Goal: Transaction & Acquisition: Register for event/course

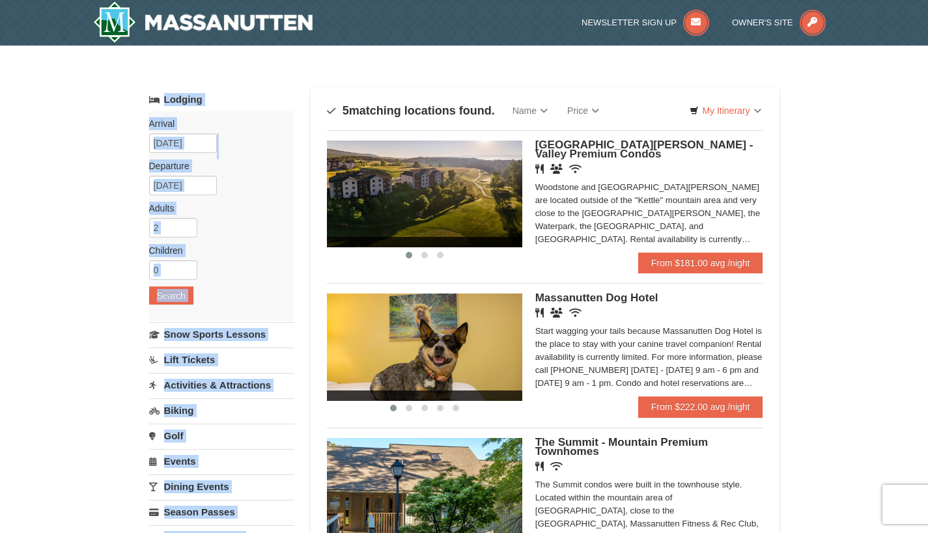
drag, startPoint x: 926, startPoint y: 77, endPoint x: 937, endPoint y: 94, distance: 20.8
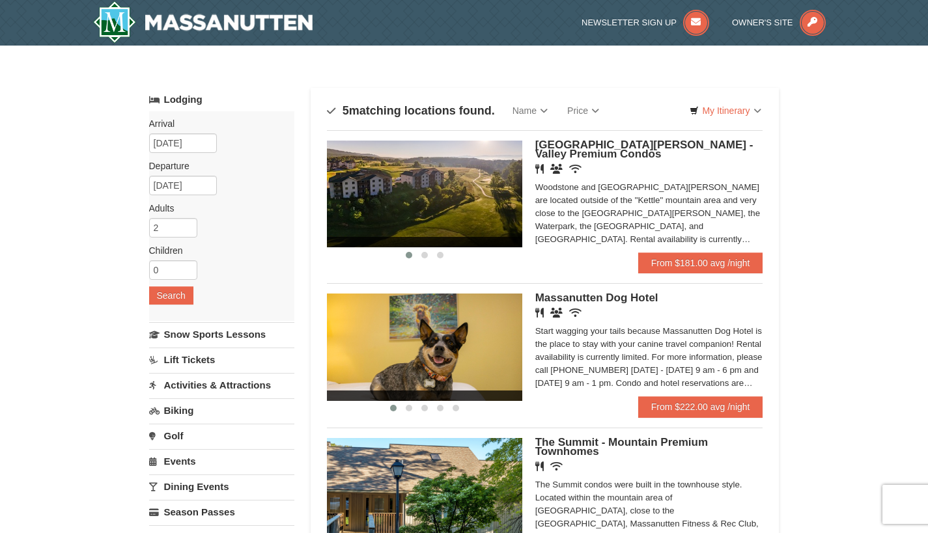
click at [908, 122] on div "× Categories Map List Filter My Itinerary Questions? 1-540-289-9441 Lodging Arr…" at bounding box center [464, 475] width 928 height 859
click at [506, 190] on img at bounding box center [424, 194] width 195 height 107
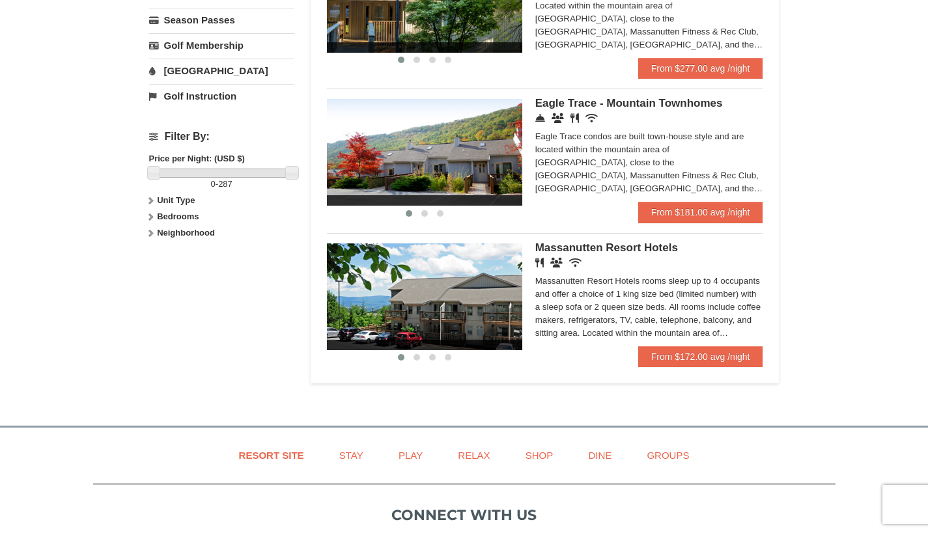
scroll to position [497, 0]
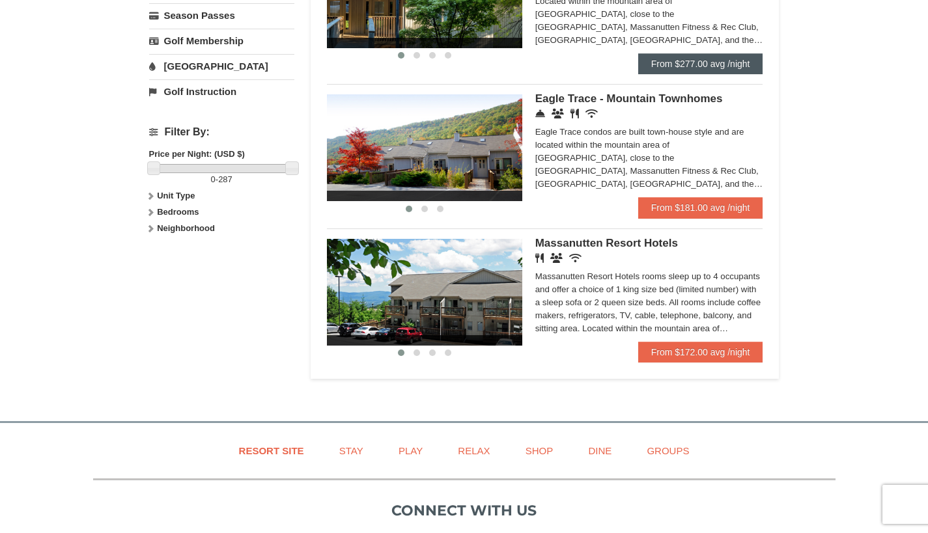
click at [693, 72] on link "From $277.00 avg /night" at bounding box center [700, 63] width 125 height 21
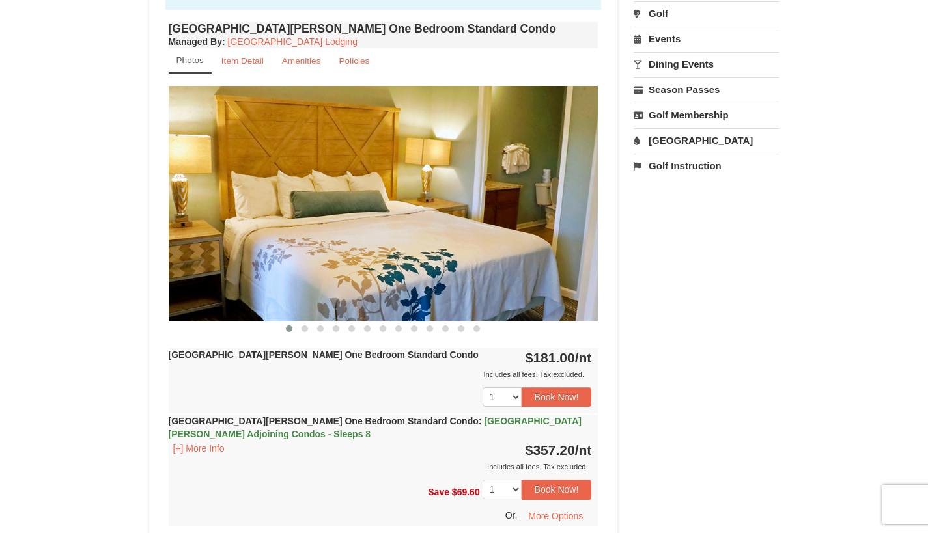
scroll to position [495, 0]
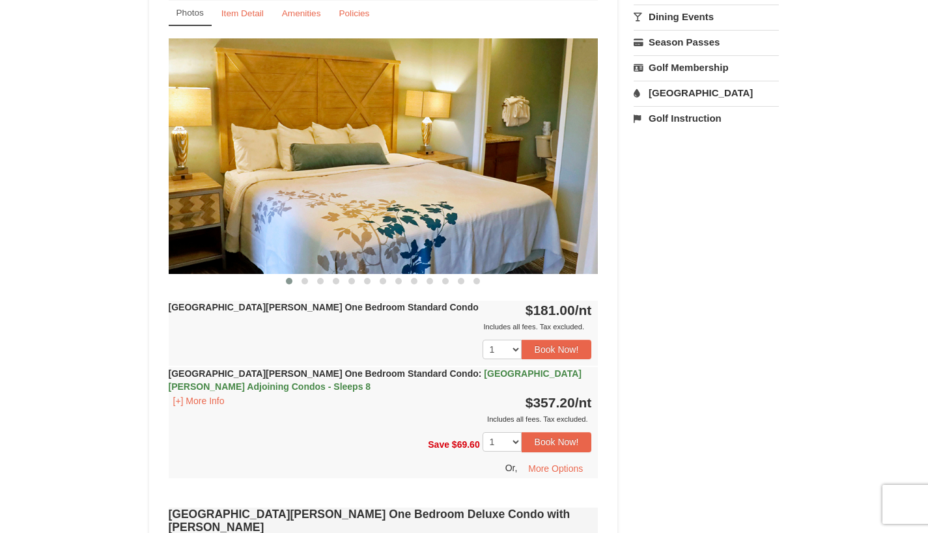
click at [508, 205] on img at bounding box center [384, 155] width 430 height 235
click at [305, 281] on span at bounding box center [304, 281] width 7 height 7
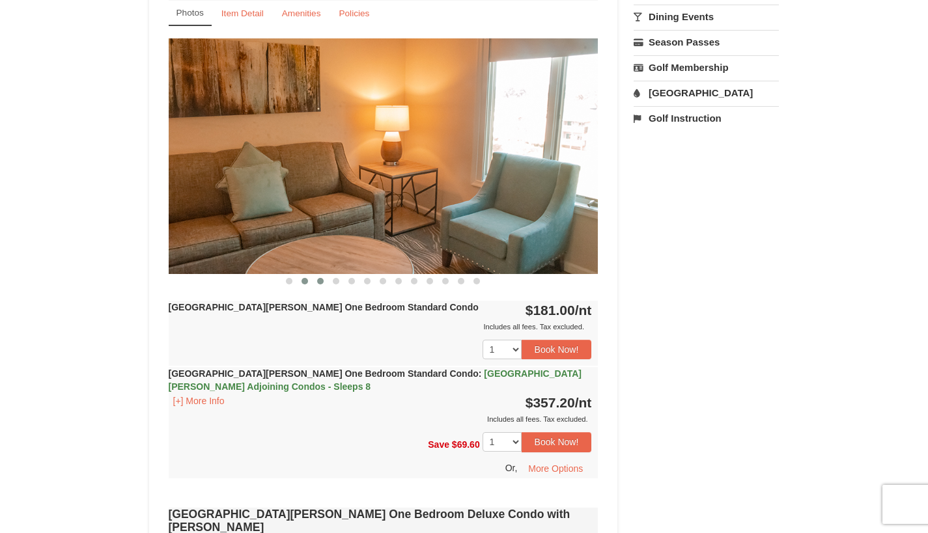
click at [326, 279] on button at bounding box center [321, 281] width 16 height 13
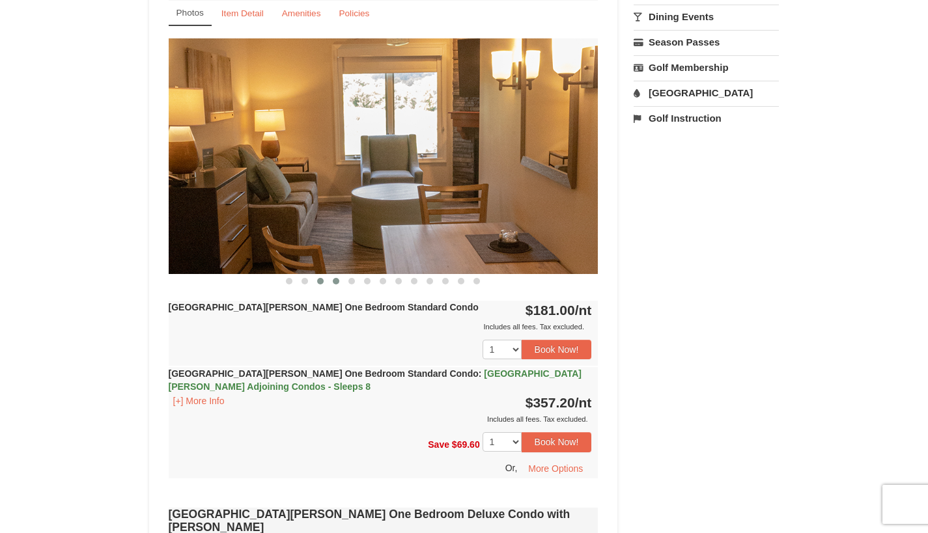
click at [334, 279] on span at bounding box center [336, 281] width 7 height 7
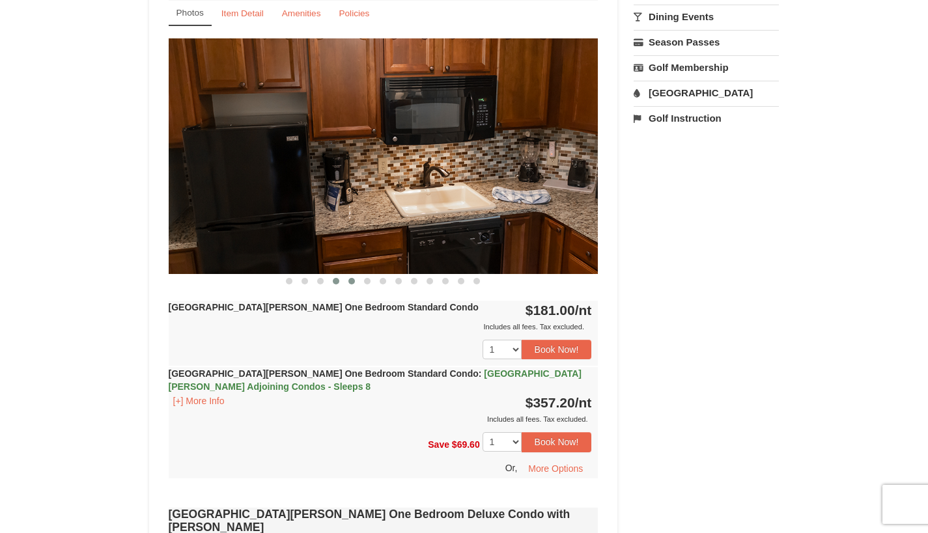
click at [352, 281] on span at bounding box center [351, 281] width 7 height 7
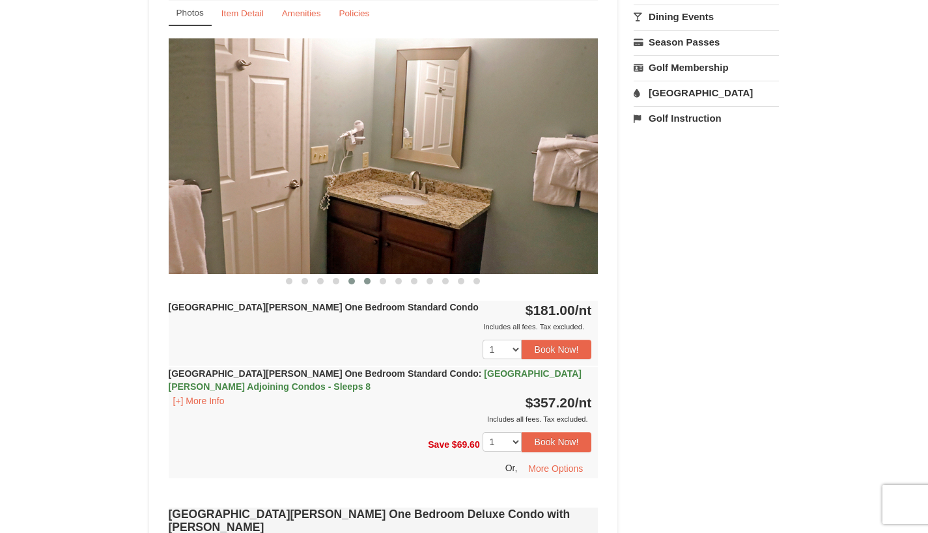
click at [363, 280] on button at bounding box center [367, 281] width 16 height 13
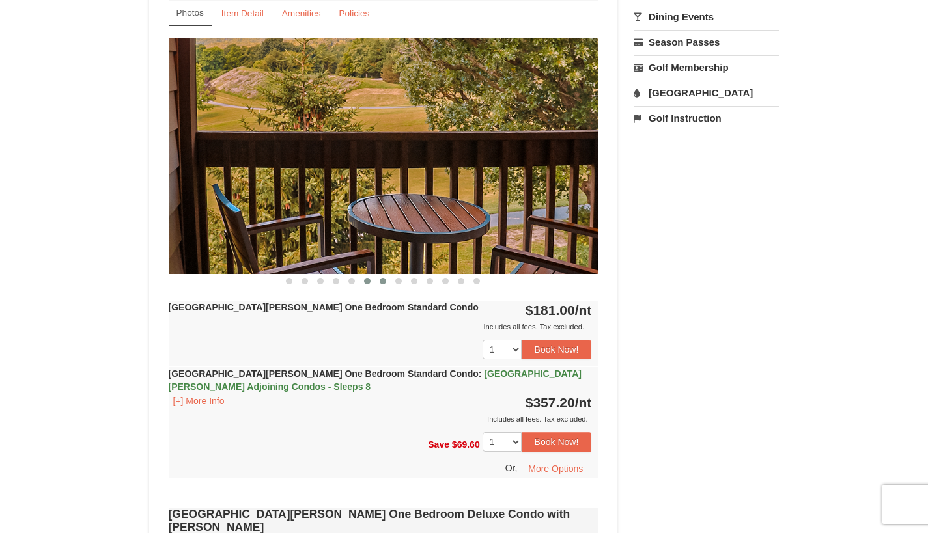
click at [390, 281] on button at bounding box center [383, 281] width 16 height 13
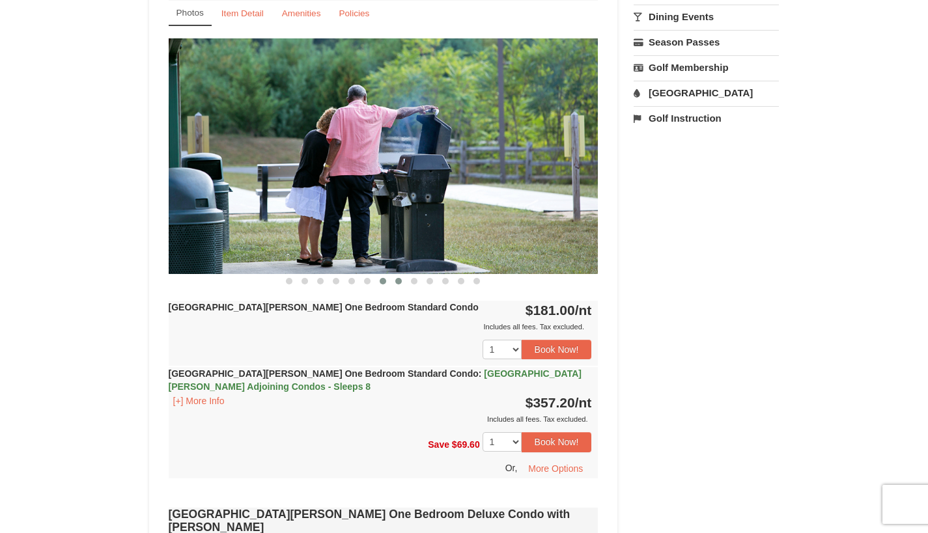
click at [395, 283] on button at bounding box center [399, 281] width 16 height 13
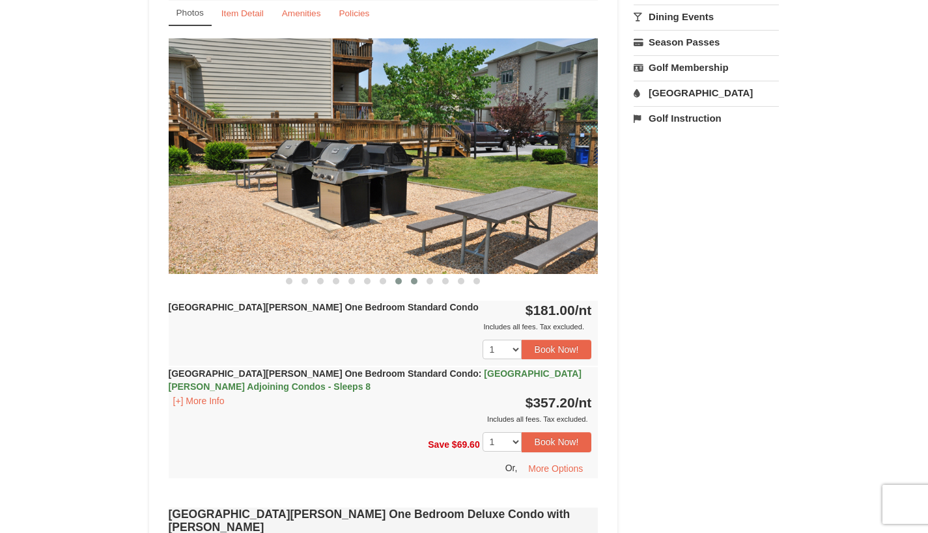
click at [415, 283] on span at bounding box center [414, 281] width 7 height 7
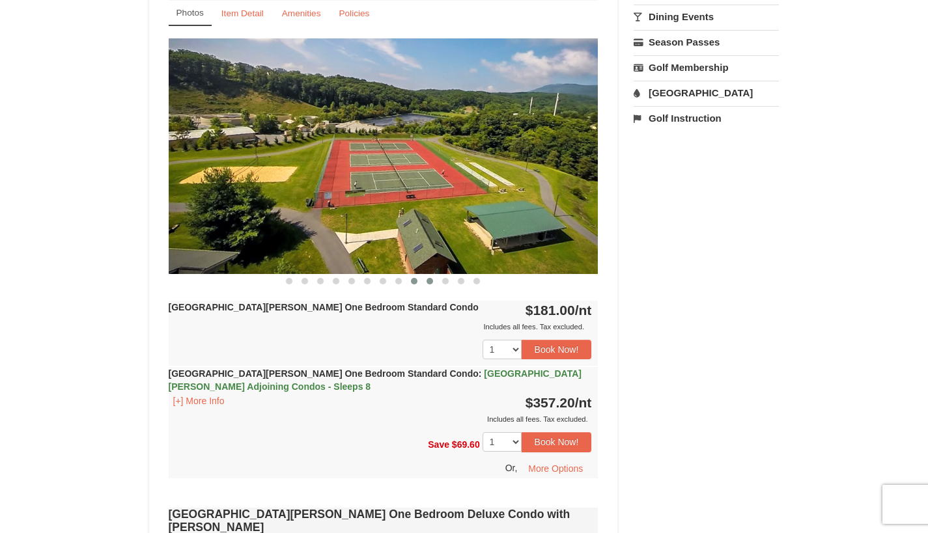
click at [433, 285] on button at bounding box center [430, 281] width 16 height 13
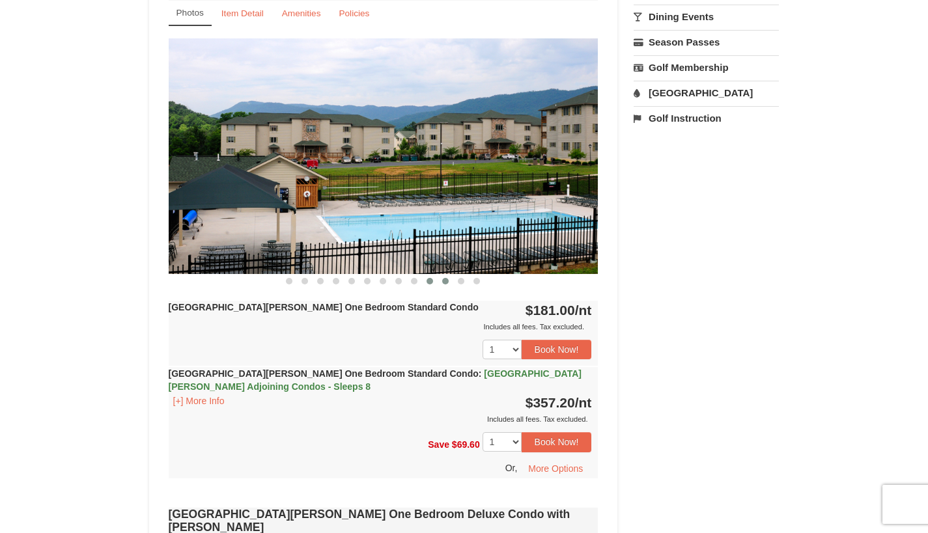
click at [450, 283] on button at bounding box center [446, 281] width 16 height 13
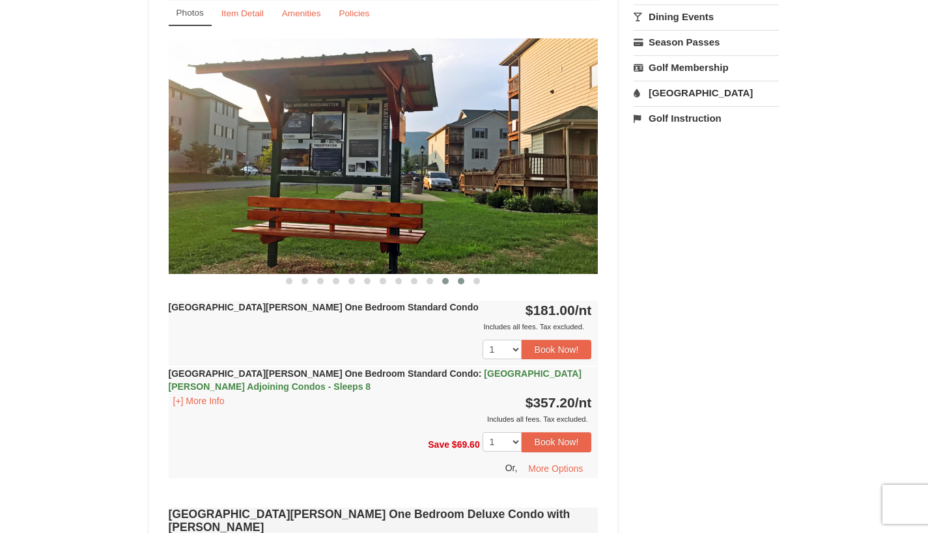
click at [462, 284] on span at bounding box center [461, 281] width 7 height 7
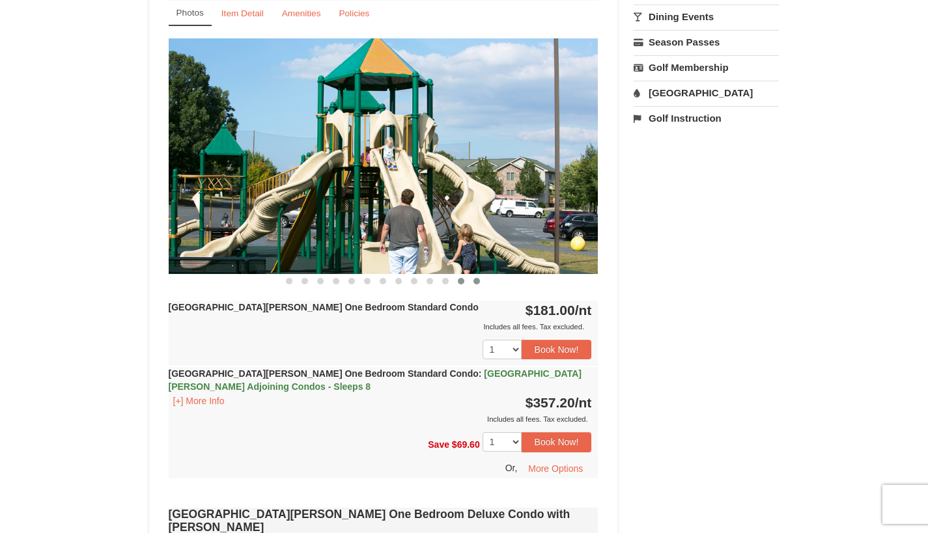
click at [477, 284] on span at bounding box center [476, 281] width 7 height 7
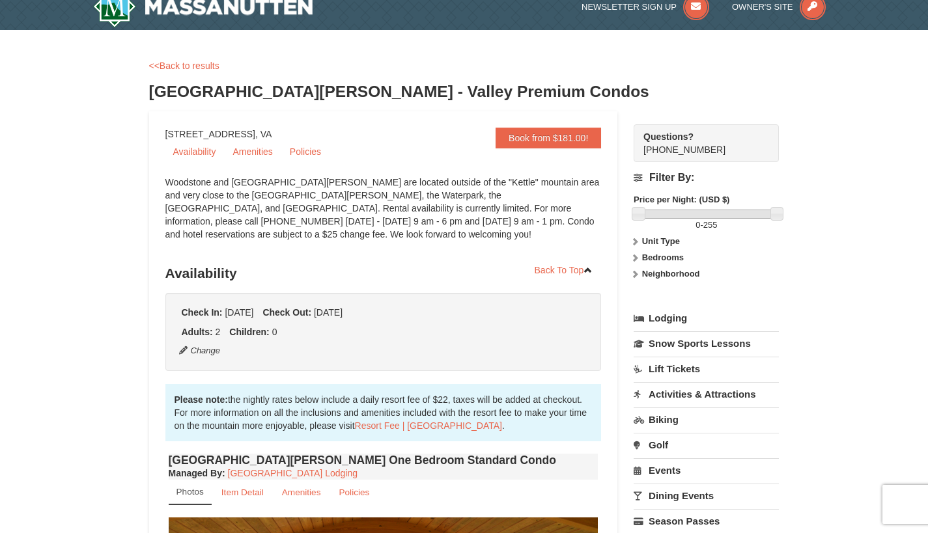
scroll to position [0, 0]
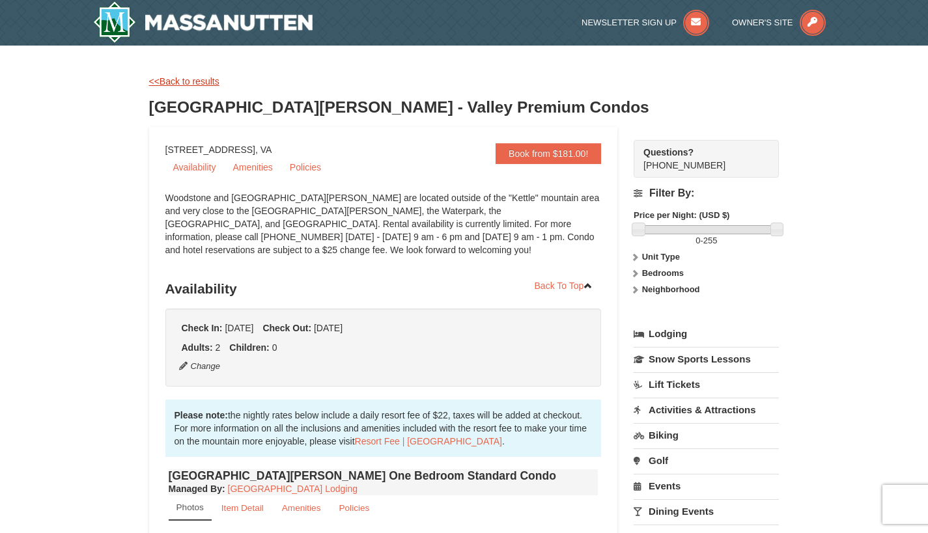
click at [203, 79] on link "<<Back to results" at bounding box center [184, 81] width 70 height 10
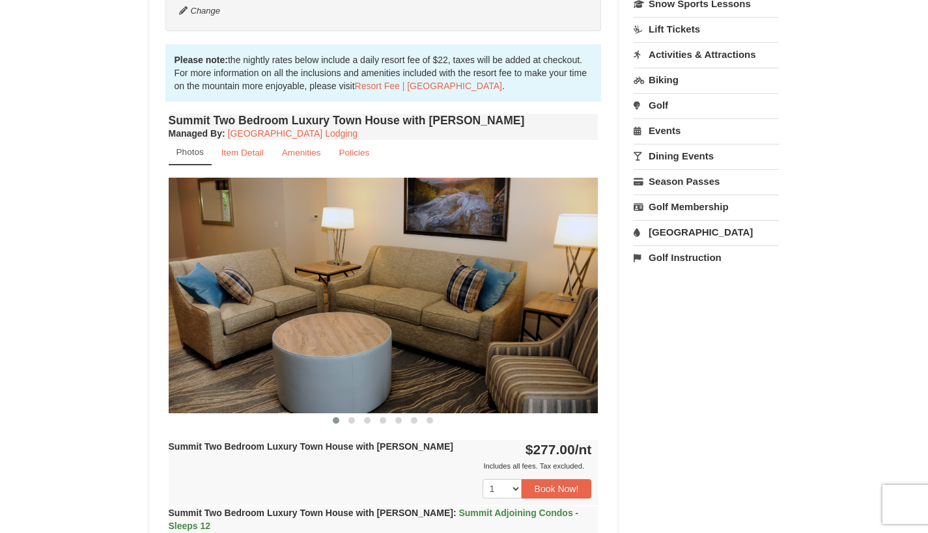
scroll to position [406, 0]
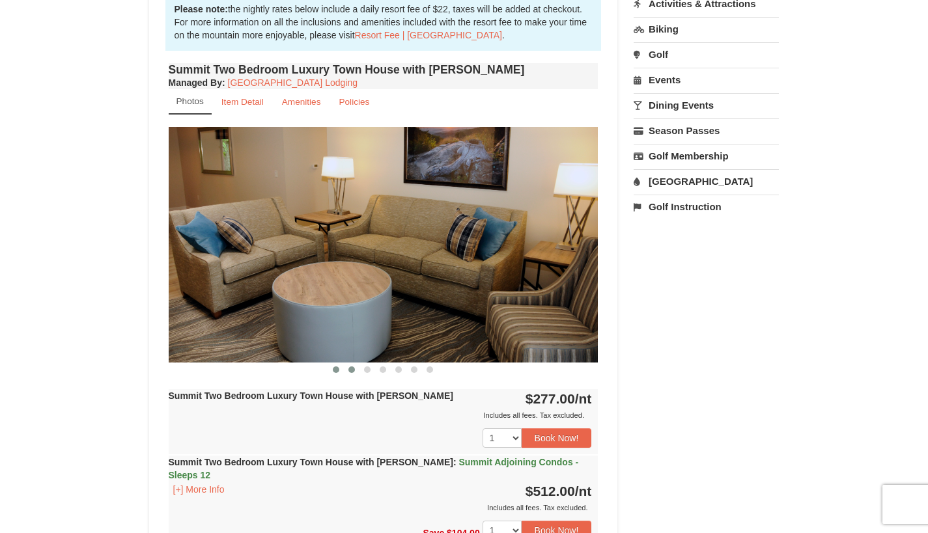
click at [352, 373] on span at bounding box center [351, 370] width 7 height 7
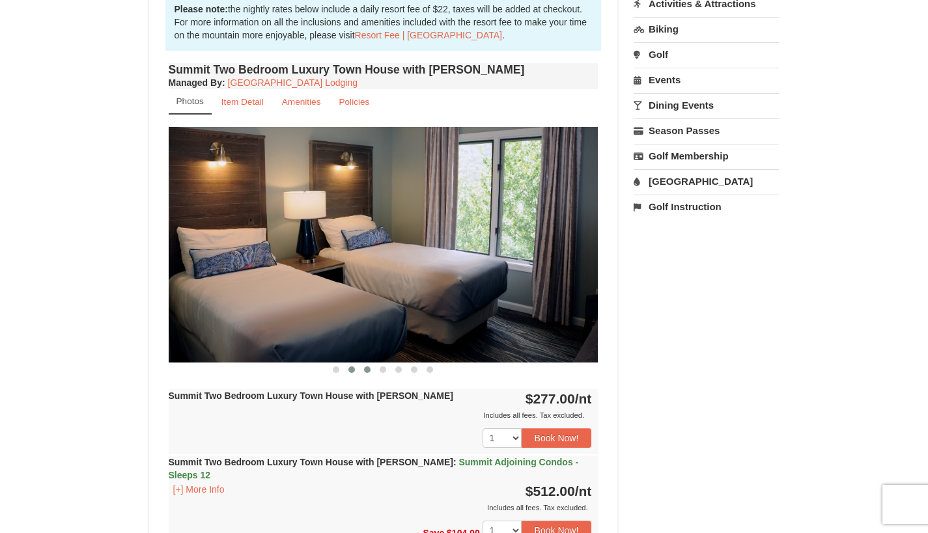
click at [367, 370] on span at bounding box center [367, 370] width 7 height 7
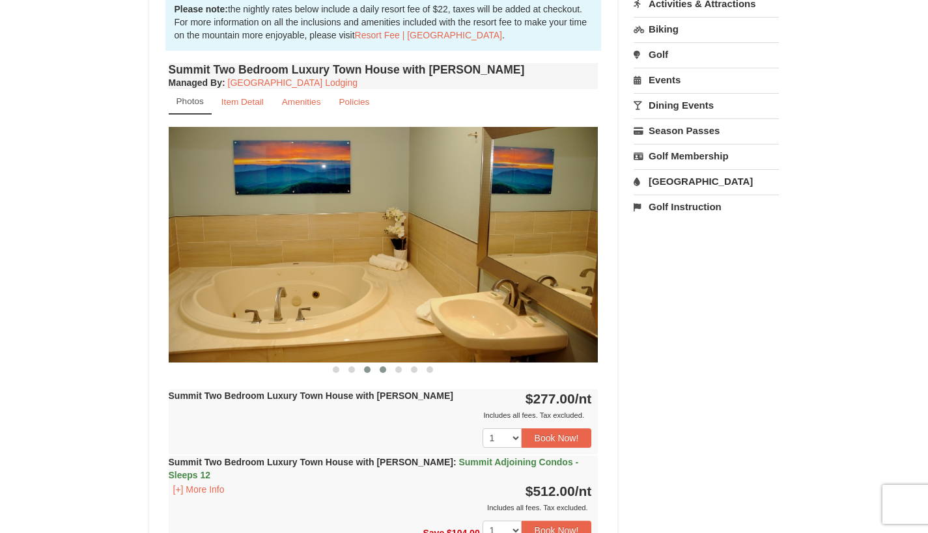
click at [383, 370] on span at bounding box center [383, 370] width 7 height 7
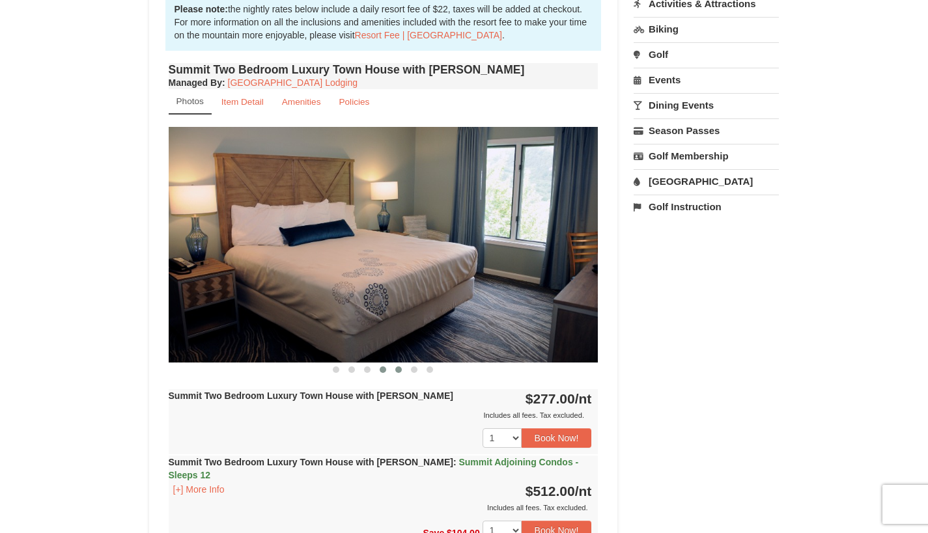
click at [400, 373] on button at bounding box center [399, 369] width 16 height 13
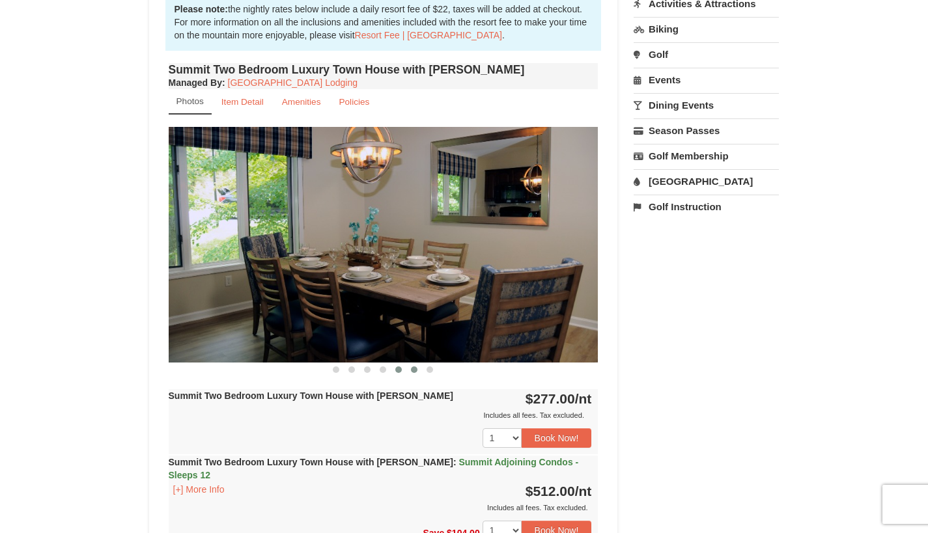
click at [419, 372] on button at bounding box center [414, 369] width 16 height 13
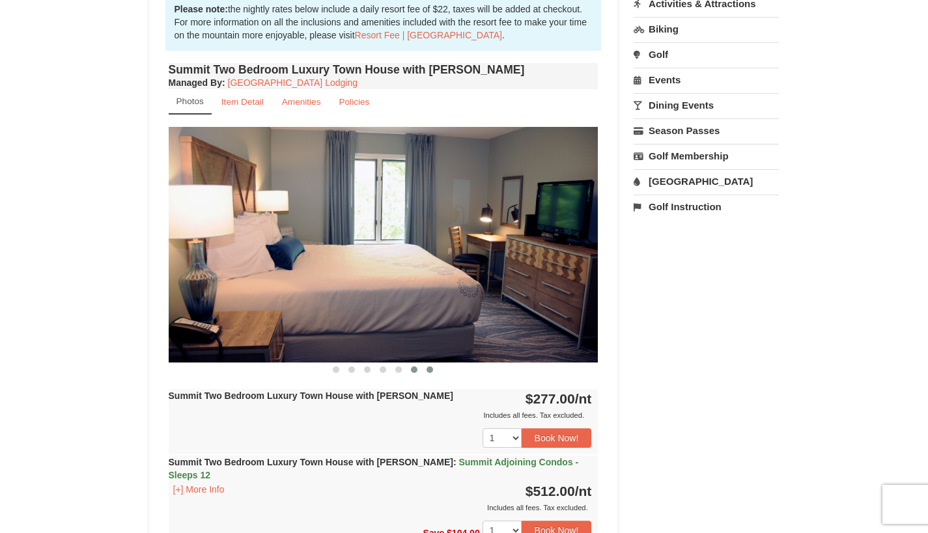
click at [432, 373] on button at bounding box center [430, 369] width 16 height 13
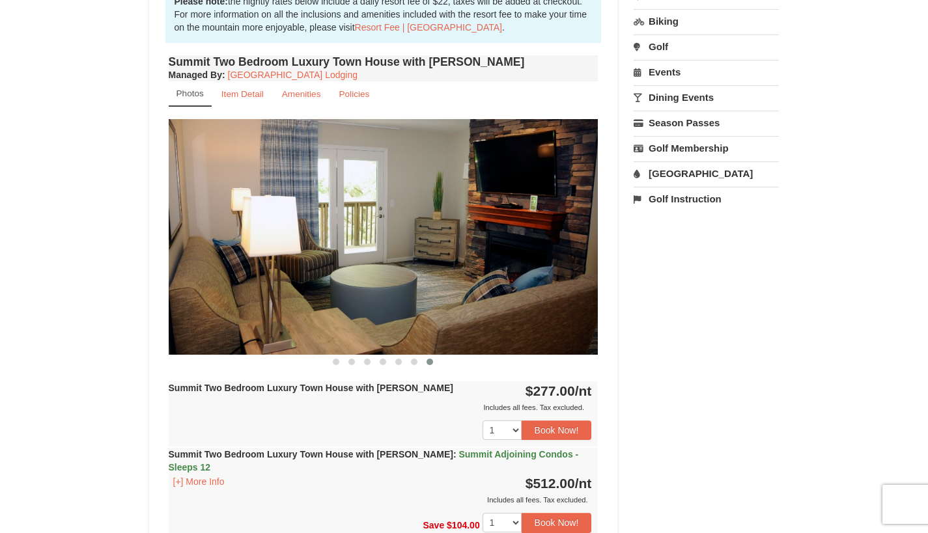
scroll to position [398, 0]
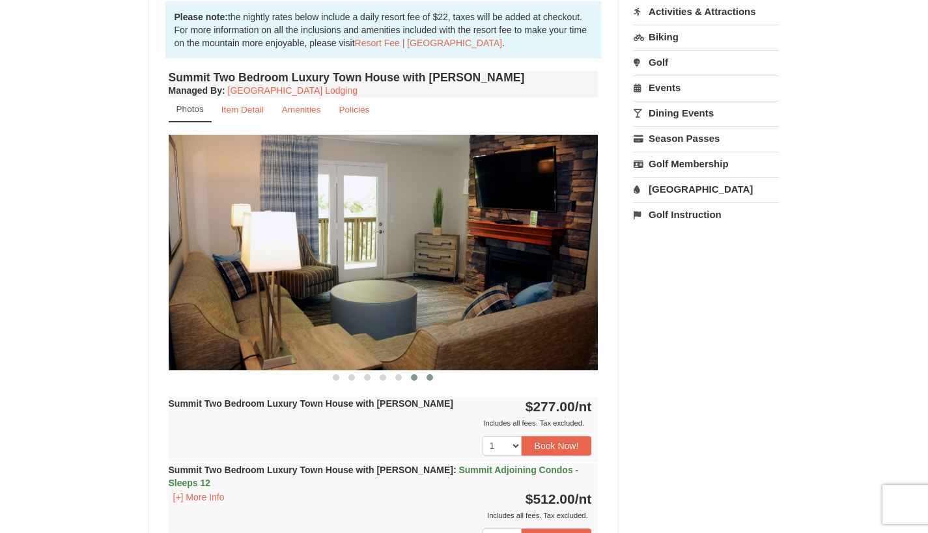
click at [410, 380] on button at bounding box center [414, 377] width 16 height 13
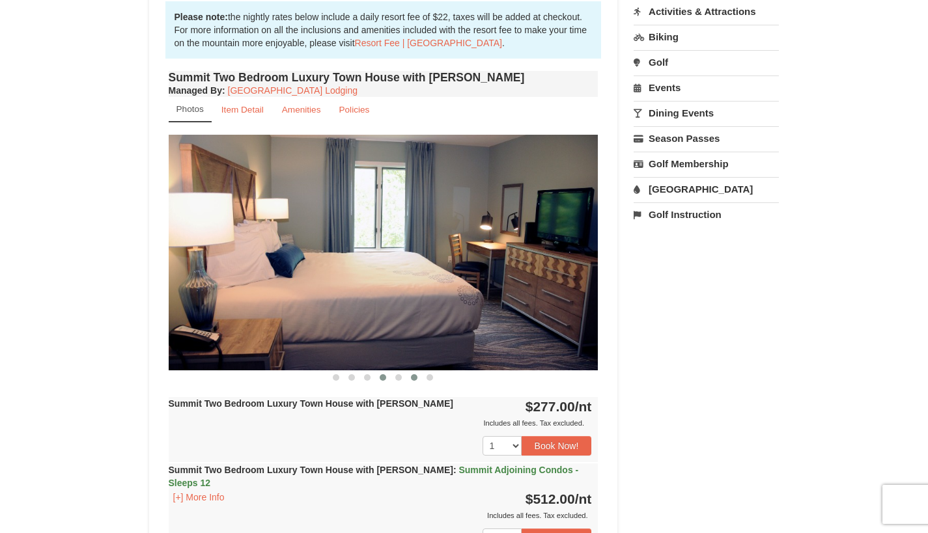
click at [389, 380] on button at bounding box center [383, 377] width 16 height 13
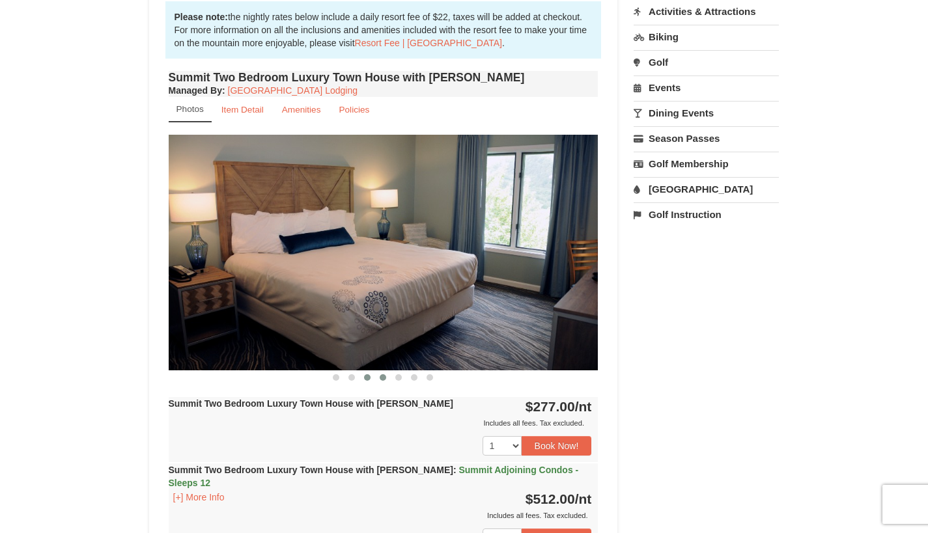
click at [369, 380] on span at bounding box center [367, 377] width 7 height 7
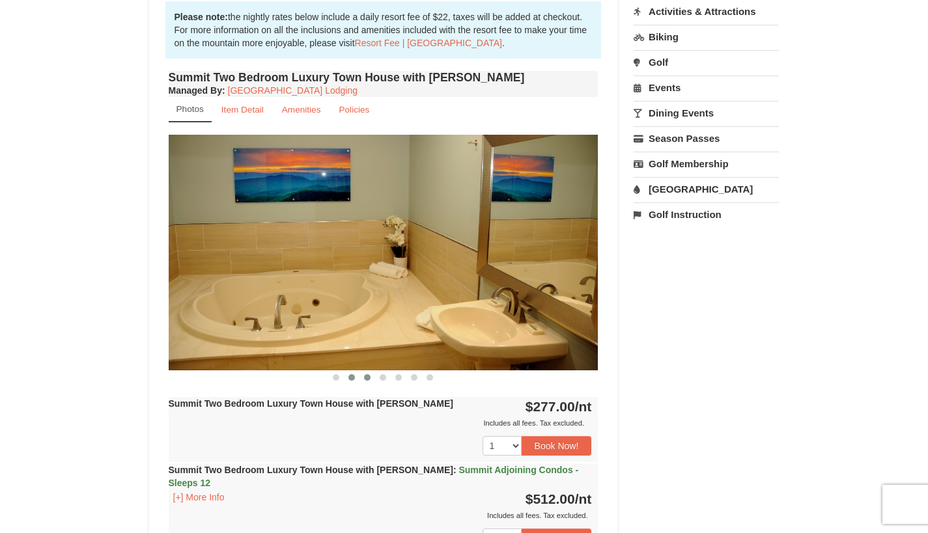
click at [347, 383] on button at bounding box center [352, 377] width 16 height 13
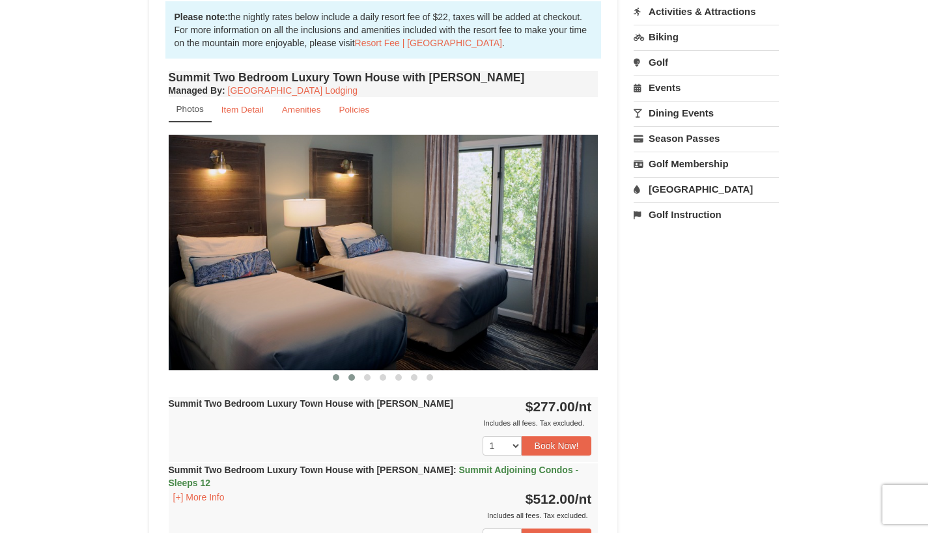
click at [332, 382] on button at bounding box center [336, 377] width 16 height 13
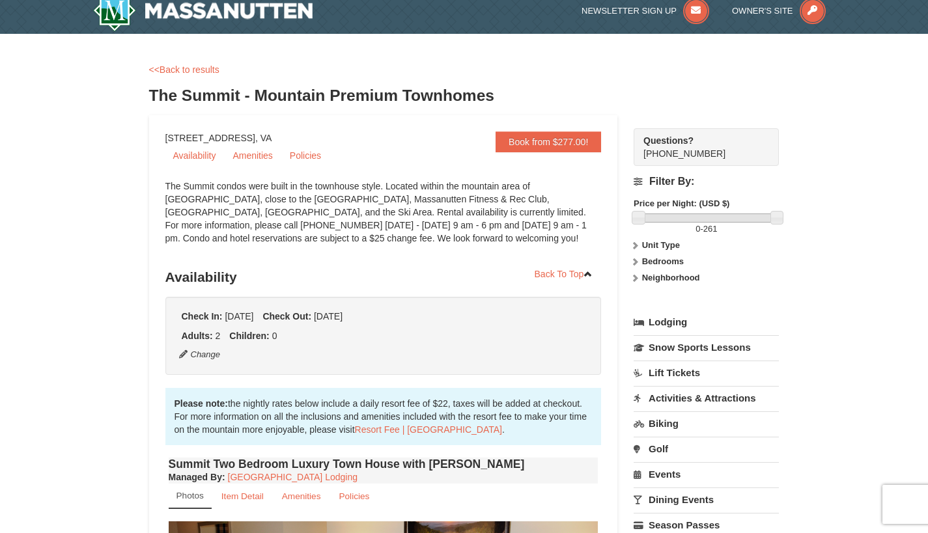
scroll to position [0, 0]
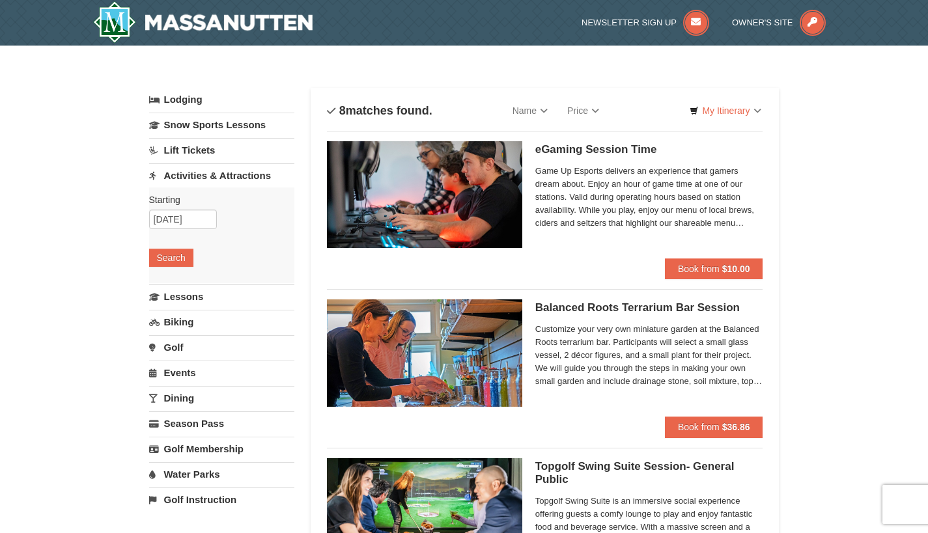
select select "9"
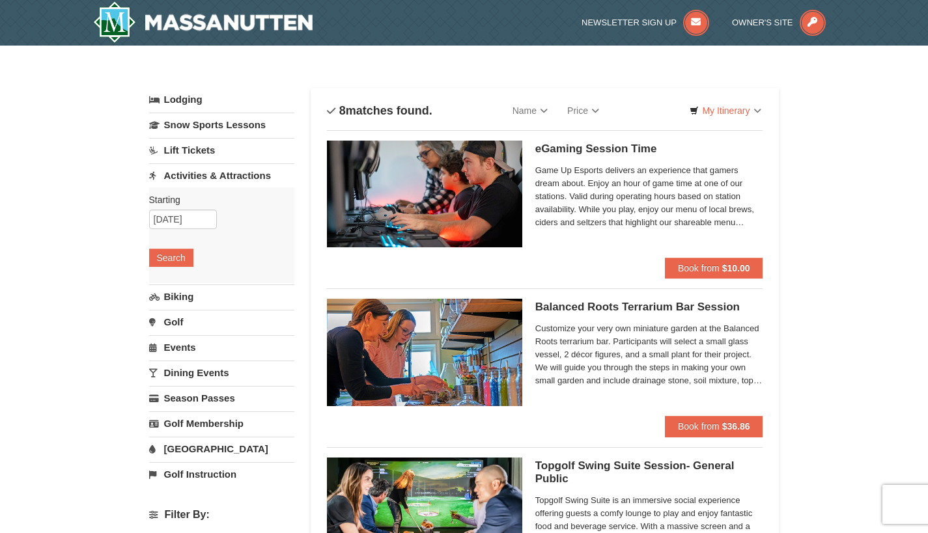
scroll to position [8, 0]
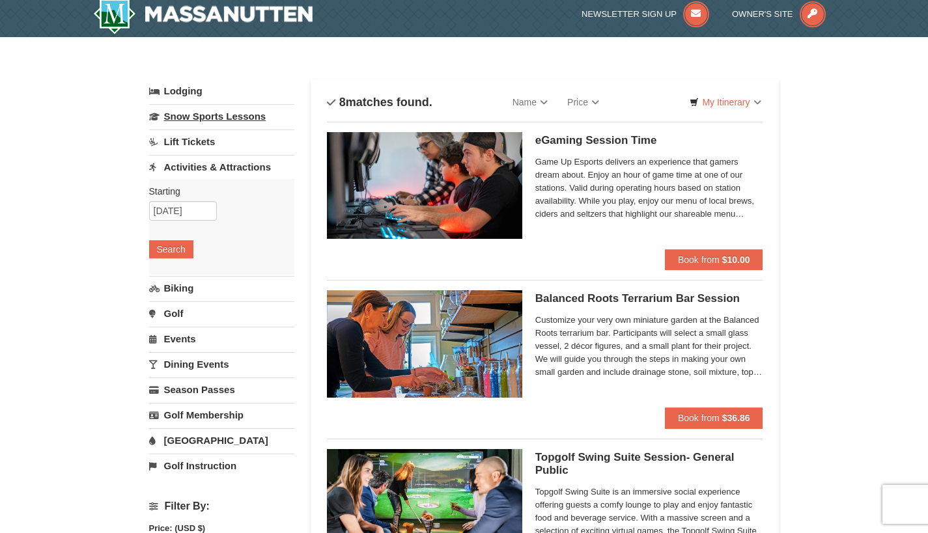
click at [211, 118] on link "Snow Sports Lessons" at bounding box center [221, 116] width 145 height 24
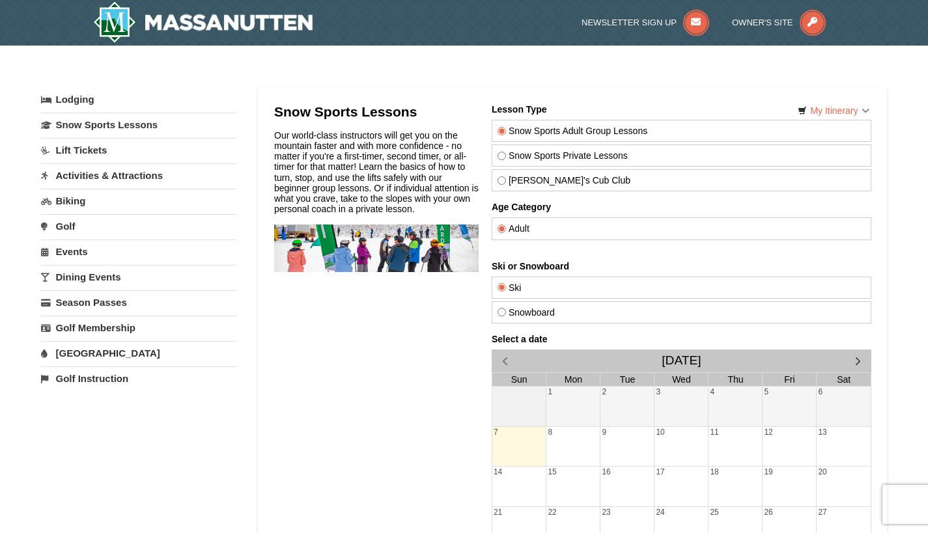
drag, startPoint x: 926, startPoint y: 160, endPoint x: 937, endPoint y: 239, distance: 79.6
click at [927, 239] on html "Browser Not Supported We notice you are using a browser which will not provide …" at bounding box center [464, 526] width 928 height 1053
click at [859, 364] on span "button" at bounding box center [857, 361] width 14 height 14
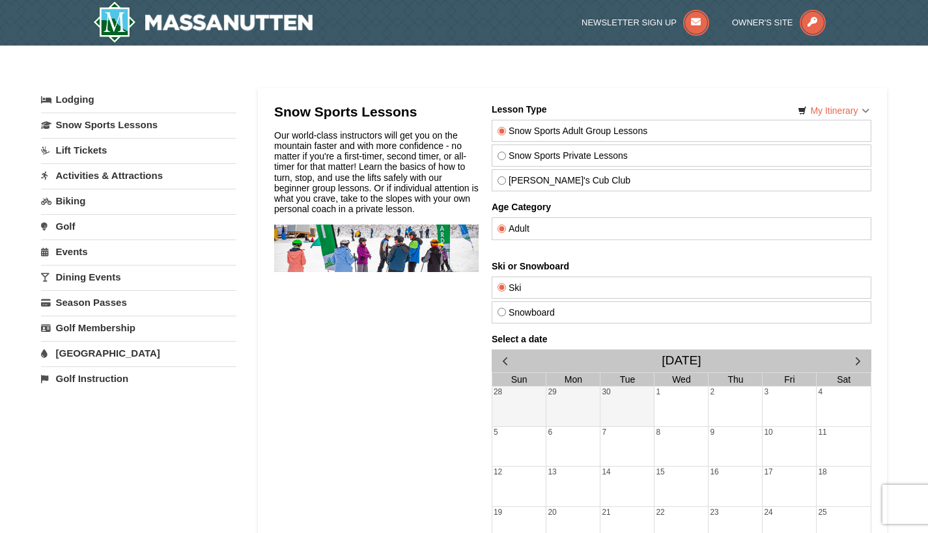
click at [859, 363] on span "button" at bounding box center [857, 361] width 14 height 14
click at [797, 397] on div "5" at bounding box center [788, 407] width 53 height 40
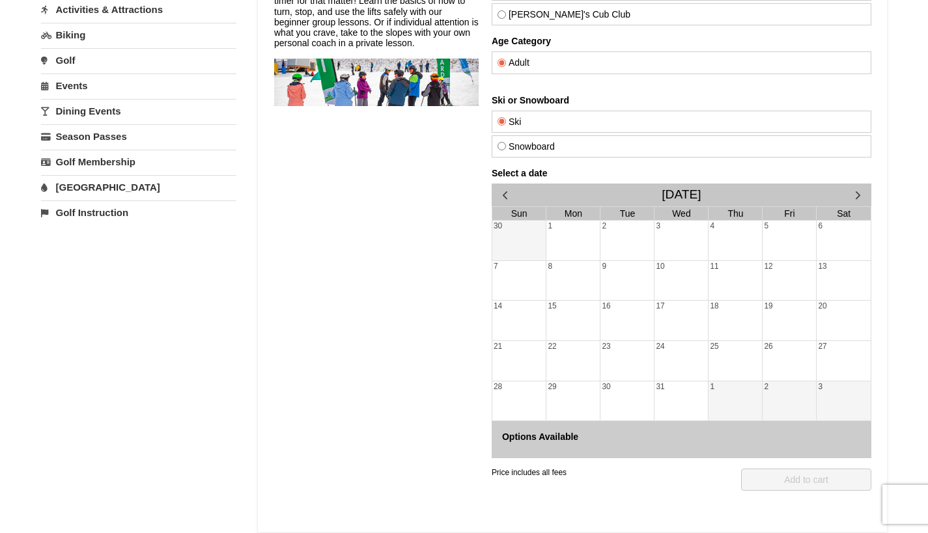
scroll to position [214, 0]
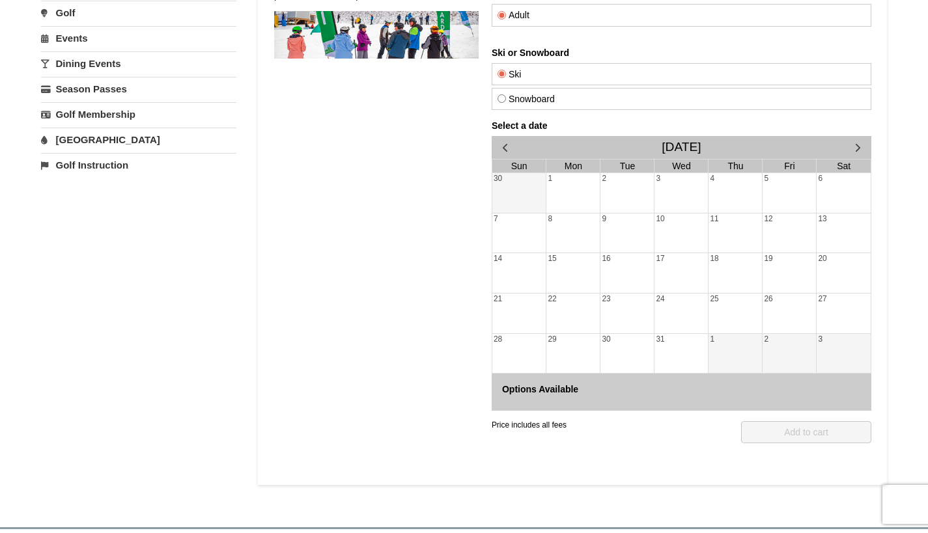
click at [766, 94] on label "Snowboard" at bounding box center [681, 99] width 368 height 10
click at [505, 94] on input "Snowboard" at bounding box center [501, 98] width 8 height 8
radio input "true"
click at [765, 184] on div "5" at bounding box center [788, 193] width 53 height 40
click at [863, 145] on span "button" at bounding box center [857, 148] width 14 height 14
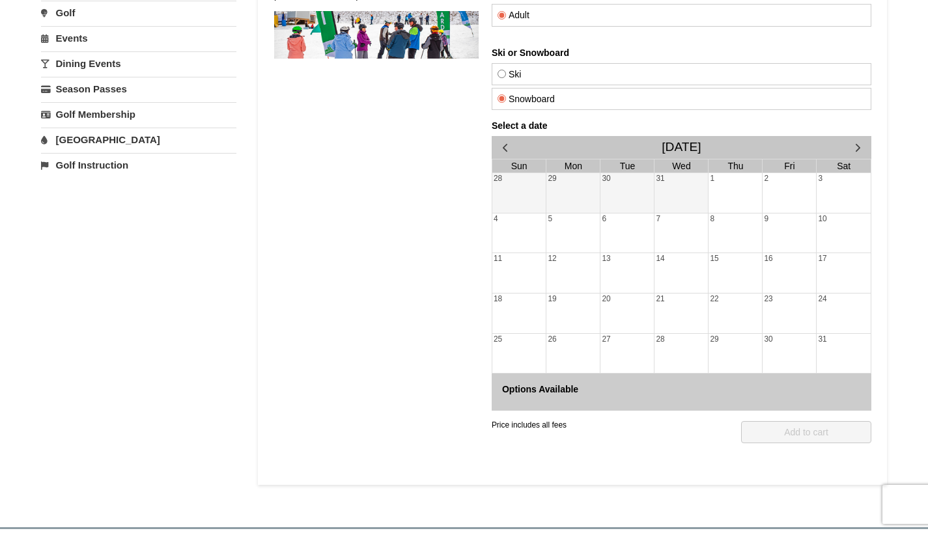
click at [669, 189] on div "31" at bounding box center [680, 193] width 53 height 40
click at [520, 177] on div "28" at bounding box center [519, 193] width 54 height 40
click at [495, 144] on button "button" at bounding box center [504, 147] width 27 height 23
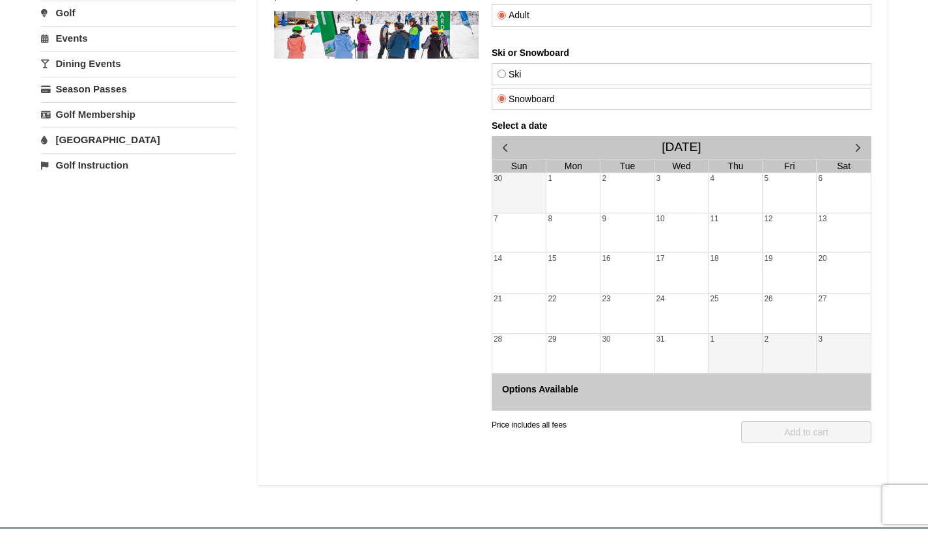
click at [750, 197] on div "4" at bounding box center [734, 193] width 53 height 40
click at [733, 335] on div "1" at bounding box center [734, 354] width 53 height 40
click at [536, 194] on div "30" at bounding box center [519, 193] width 54 height 40
drag, startPoint x: 610, startPoint y: 186, endPoint x: 768, endPoint y: 202, distance: 159.1
click at [611, 186] on div "2" at bounding box center [626, 193] width 53 height 40
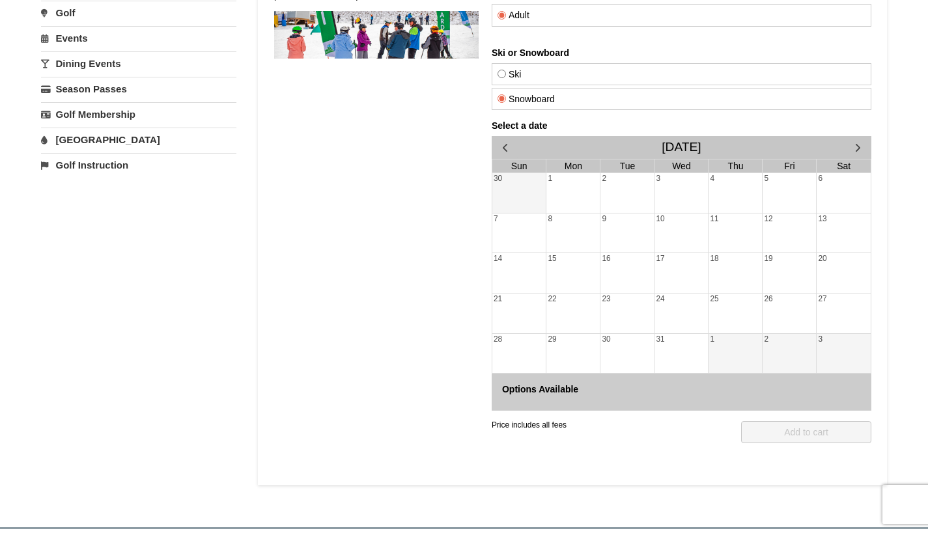
drag, startPoint x: 776, startPoint y: 204, endPoint x: 874, endPoint y: 206, distance: 97.7
click at [870, 206] on html "Snow Sports Lessons Our world-class instructors will get you on the mountain fa…" at bounding box center [571, 188] width 597 height 594
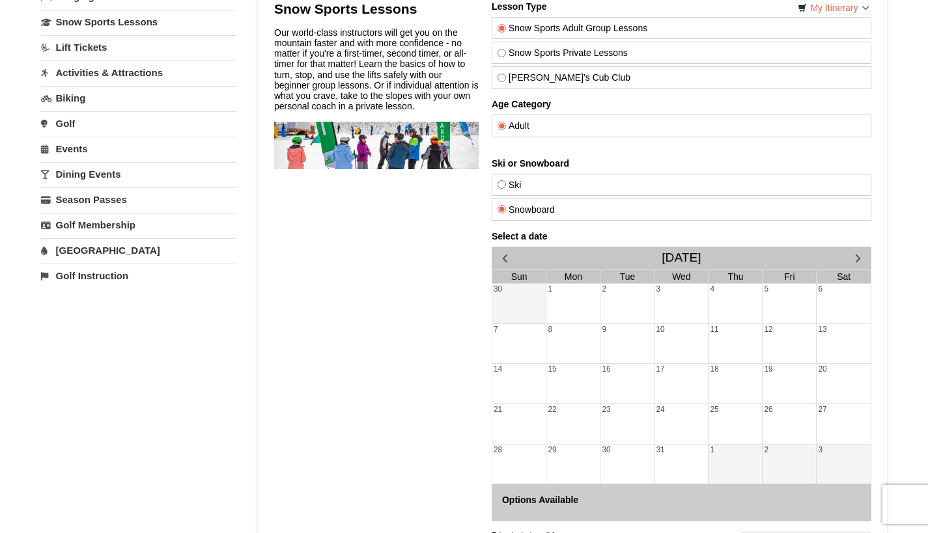
scroll to position [104, 0]
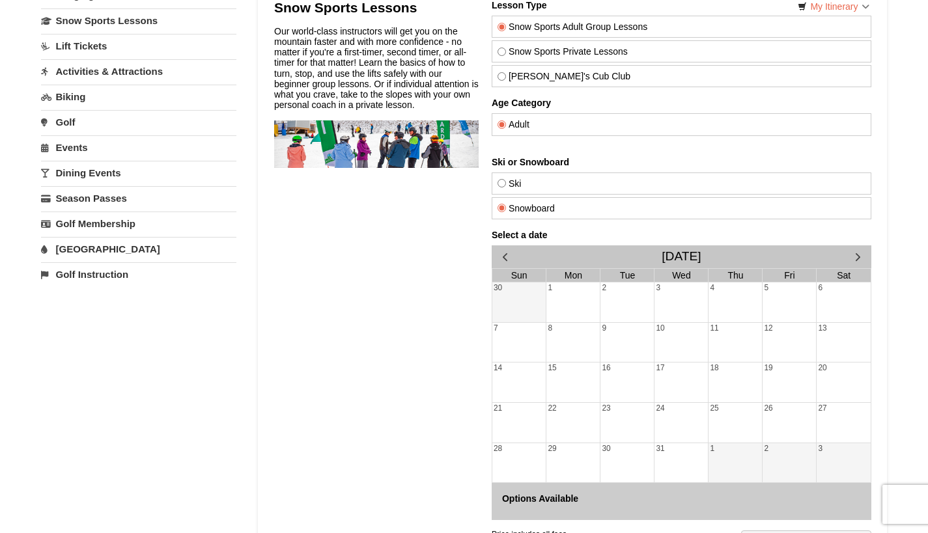
click at [689, 50] on label "Snow Sports Private Lessons" at bounding box center [681, 51] width 368 height 10
click at [505, 50] on input "Snow Sports Private Lessons" at bounding box center [501, 52] width 8 height 8
radio input "true"
click at [764, 302] on div "5" at bounding box center [788, 303] width 53 height 40
click at [733, 466] on div "1" at bounding box center [734, 463] width 53 height 40
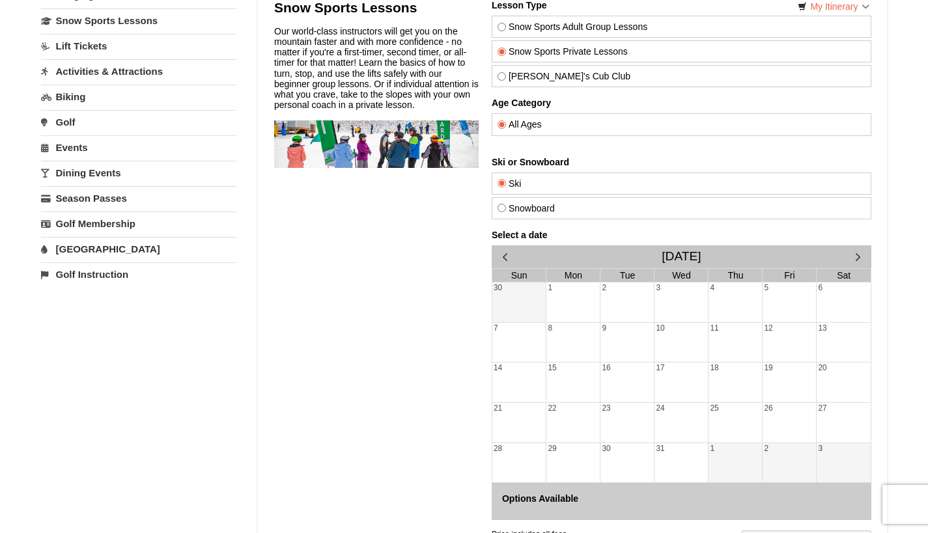
click at [856, 258] on span "button" at bounding box center [857, 257] width 14 height 14
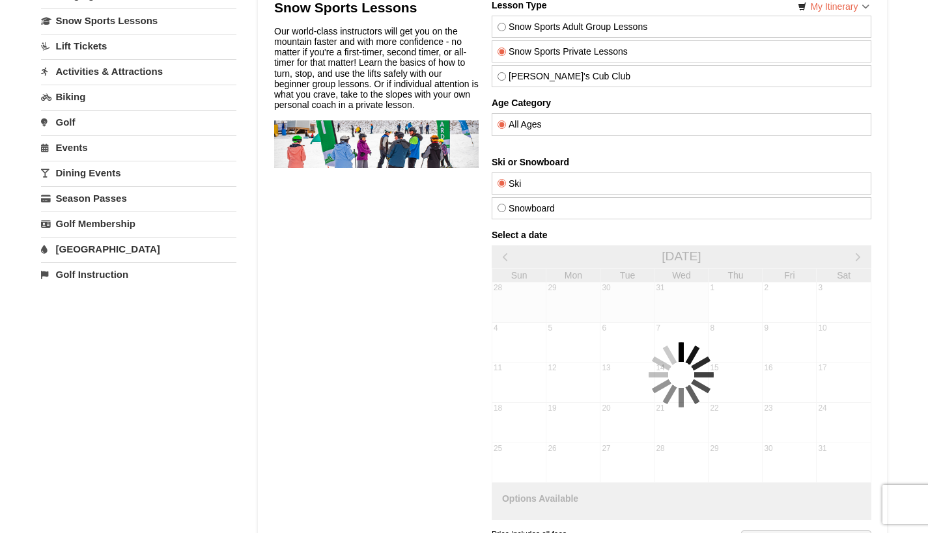
click at [856, 258] on div "Select a date [DATE] Sun Mon Tue Wed Thu Fri Sat 28 29 30 31 1 2 3 4 5 6 7 8 9 …" at bounding box center [681, 375] width 380 height 290
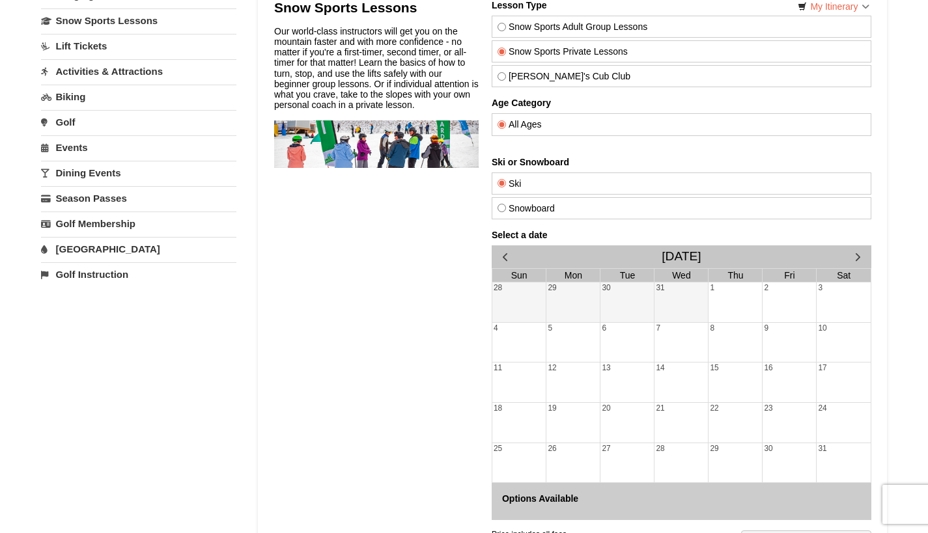
click at [856, 258] on span "button" at bounding box center [857, 257] width 14 height 14
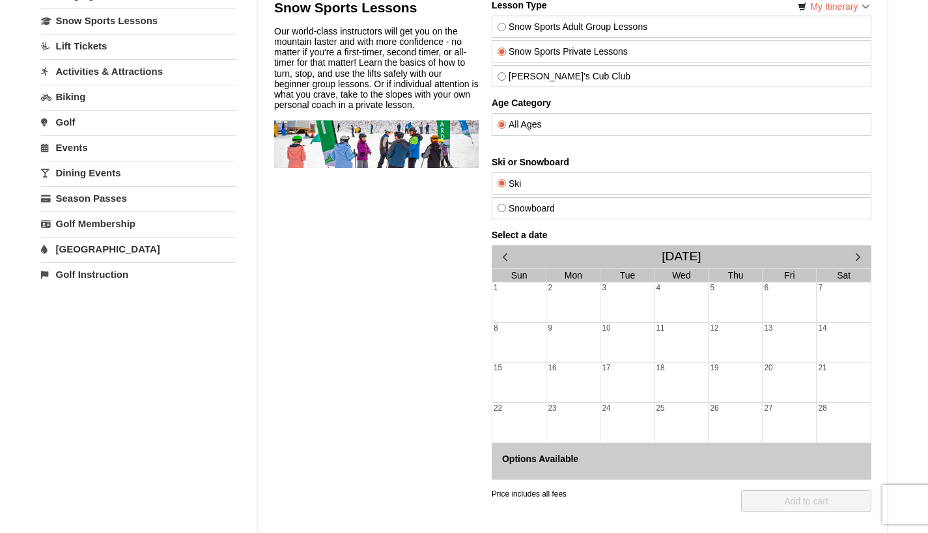
click at [622, 212] on label "Snowboard" at bounding box center [681, 208] width 368 height 10
click at [505, 212] on input "Snowboard" at bounding box center [501, 208] width 8 height 8
radio input "true"
click at [502, 262] on span "button" at bounding box center [504, 257] width 14 height 14
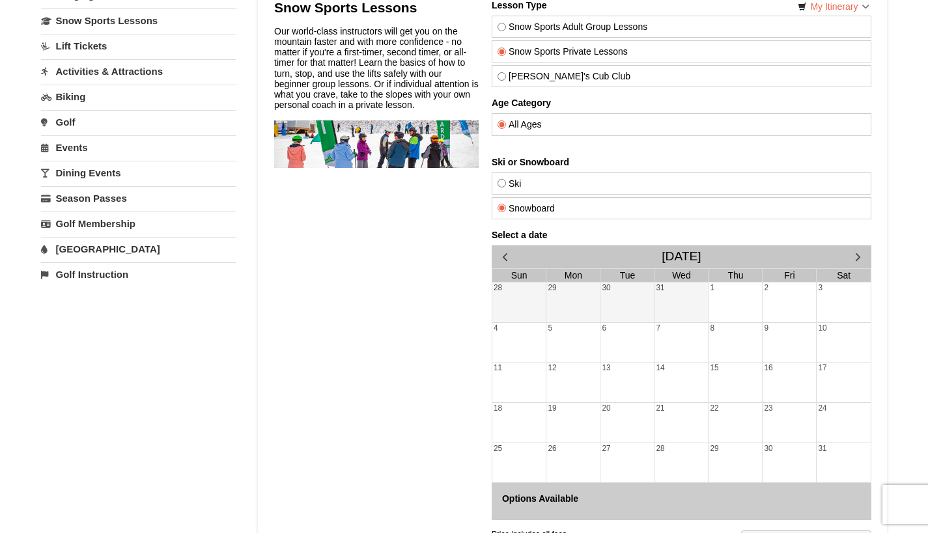
click at [502, 261] on span "button" at bounding box center [504, 257] width 14 height 14
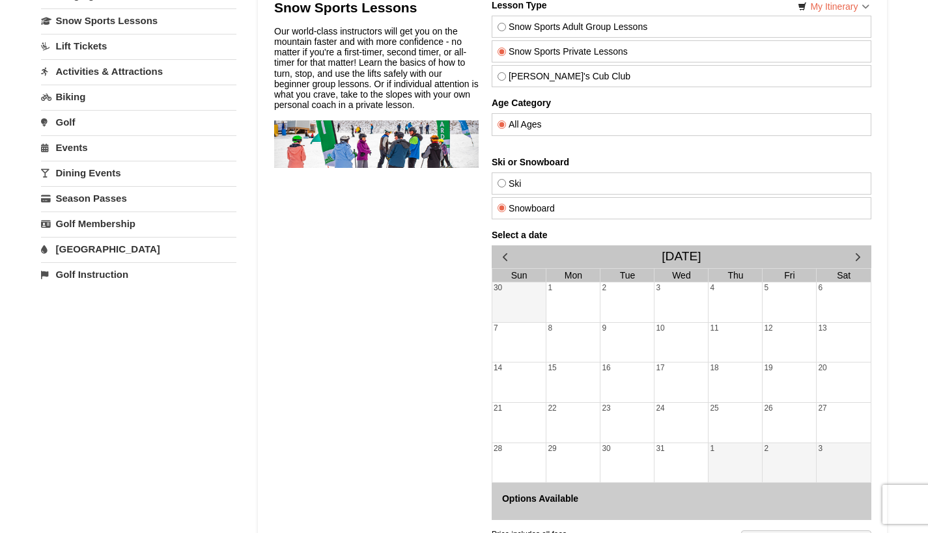
click at [748, 309] on div "4" at bounding box center [734, 303] width 53 height 40
click at [674, 309] on div "3" at bounding box center [680, 303] width 53 height 40
click at [489, 351] on div "Snow Sports Lessons Our world-class instructors will get you on the mountain fa…" at bounding box center [571, 297] width 597 height 594
click at [497, 298] on div "30" at bounding box center [519, 303] width 54 height 40
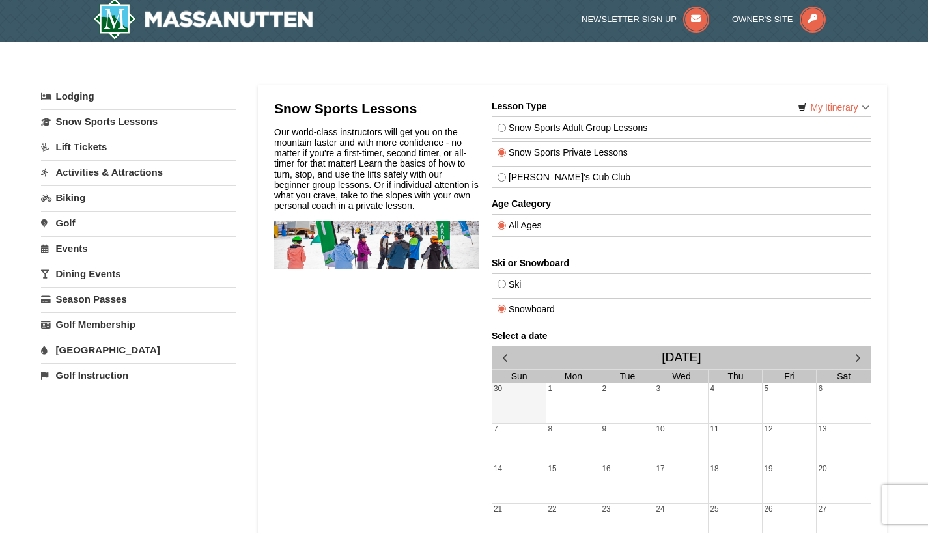
scroll to position [3, 0]
